Goal: Task Accomplishment & Management: Manage account settings

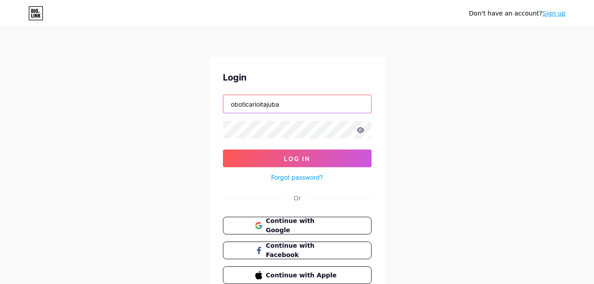
click at [305, 106] on input "oboticarioitajuba" at bounding box center [297, 104] width 148 height 18
drag, startPoint x: 326, startPoint y: 108, endPoint x: 196, endPoint y: 104, distance: 129.3
click at [196, 104] on div "Don't have an account? Sign up Login oboticarioitajuba Log In Forgot password? …" at bounding box center [297, 163] width 594 height 327
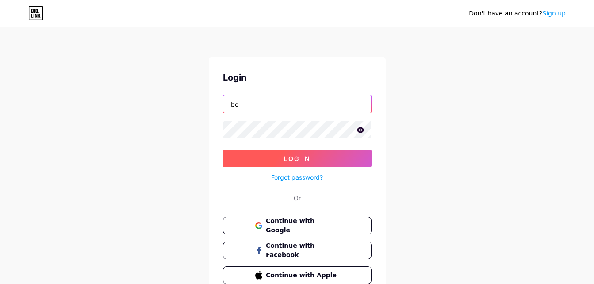
type input "boladeneveitajuba"
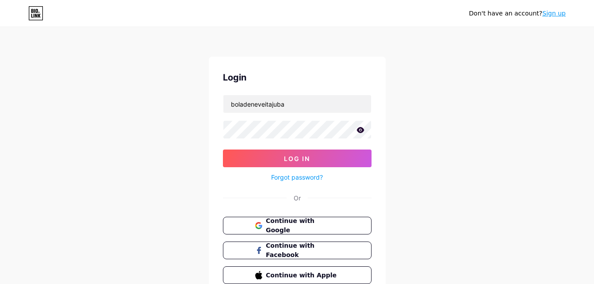
click at [363, 128] on icon at bounding box center [361, 130] width 8 height 6
click at [363, 128] on icon at bounding box center [360, 130] width 9 height 9
click at [346, 112] on input "boladeneveitajuba" at bounding box center [297, 104] width 148 height 18
click at [452, 185] on div "Don't have an account? Sign up Login boladeneveitajuba Log In Forgot password? …" at bounding box center [297, 163] width 594 height 327
click at [347, 220] on button "Continue with Google" at bounding box center [297, 226] width 151 height 18
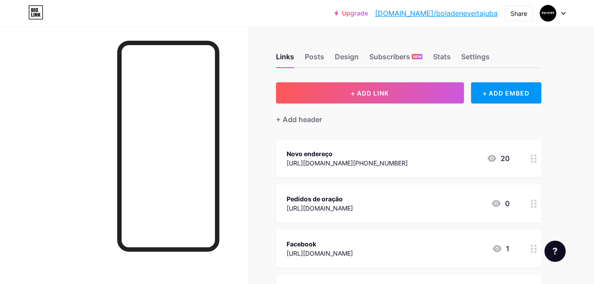
click at [353, 210] on div "[URL][DOMAIN_NAME]" at bounding box center [320, 208] width 66 height 9
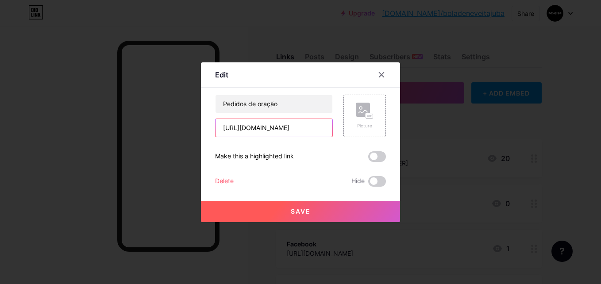
click at [288, 124] on input "[URL][DOMAIN_NAME]" at bounding box center [273, 128] width 117 height 18
